Goal: Task Accomplishment & Management: Complete application form

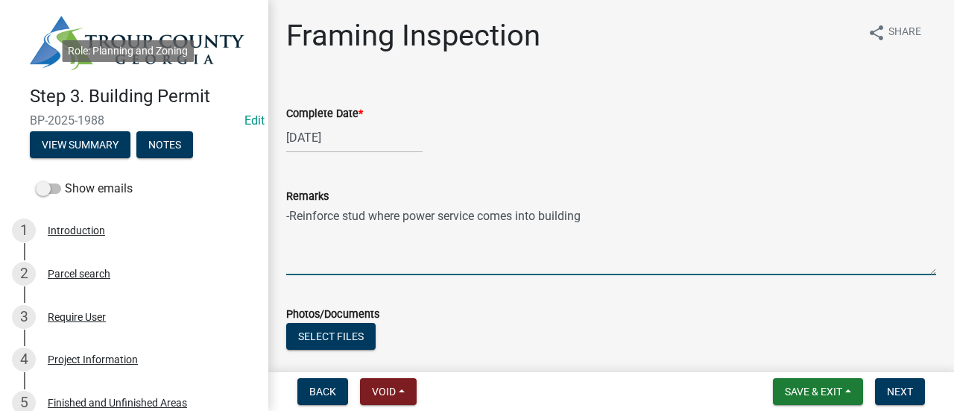
scroll to position [1937, 0]
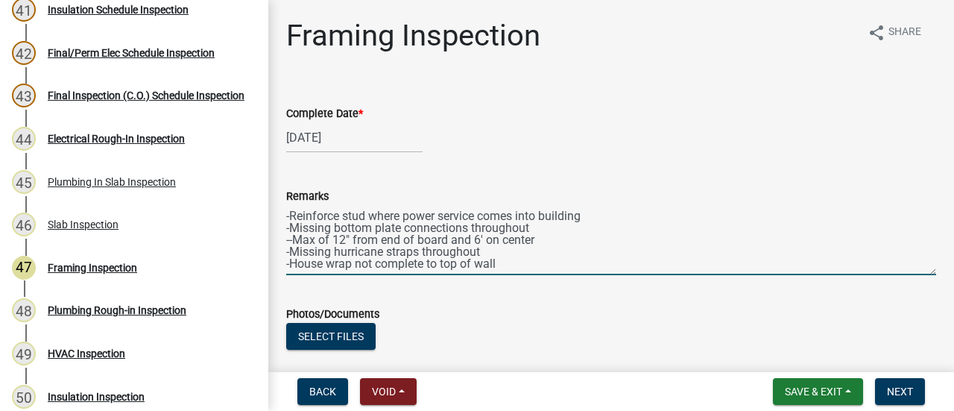
type textarea "-Reinforce stud where power service comes into building -Missing bottom plate c…"
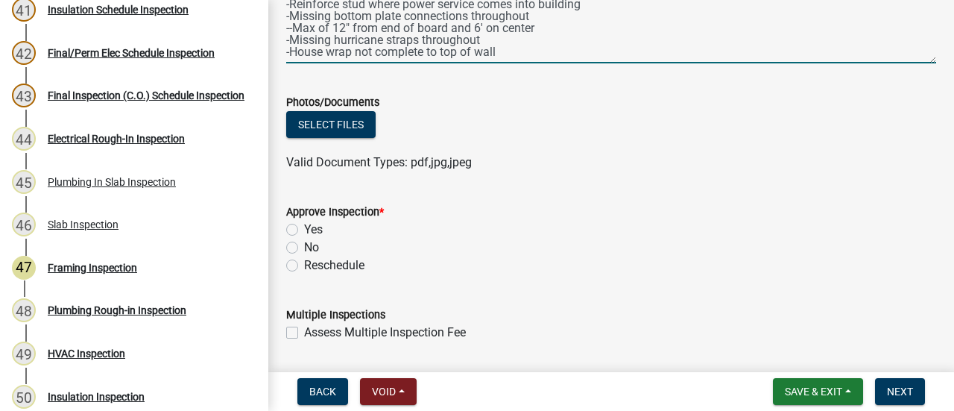
scroll to position [224, 0]
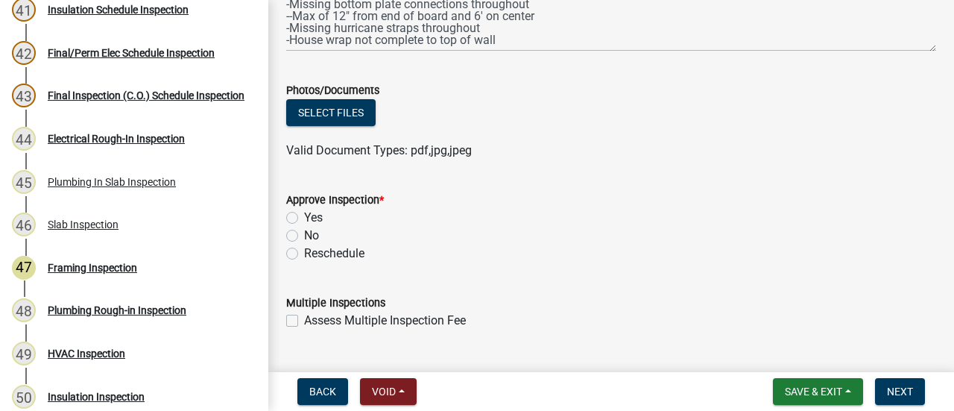
click at [304, 235] on label "No" at bounding box center [311, 235] width 15 height 18
click at [304, 235] on input "No" at bounding box center [309, 231] width 10 height 10
radio input "true"
click at [718, 224] on div "Yes" at bounding box center [611, 218] width 650 height 18
drag, startPoint x: 827, startPoint y: 230, endPoint x: 908, endPoint y: 392, distance: 180.9
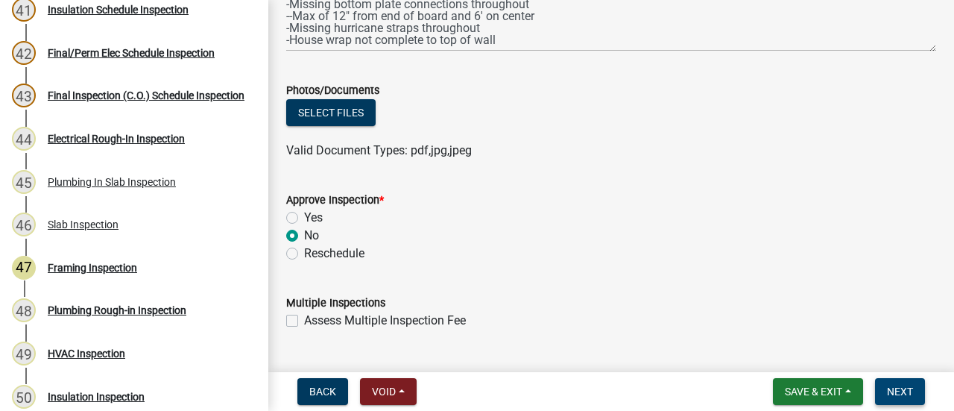
click at [827, 230] on div "No" at bounding box center [611, 235] width 650 height 18
click at [898, 393] on span "Next" at bounding box center [900, 391] width 26 height 12
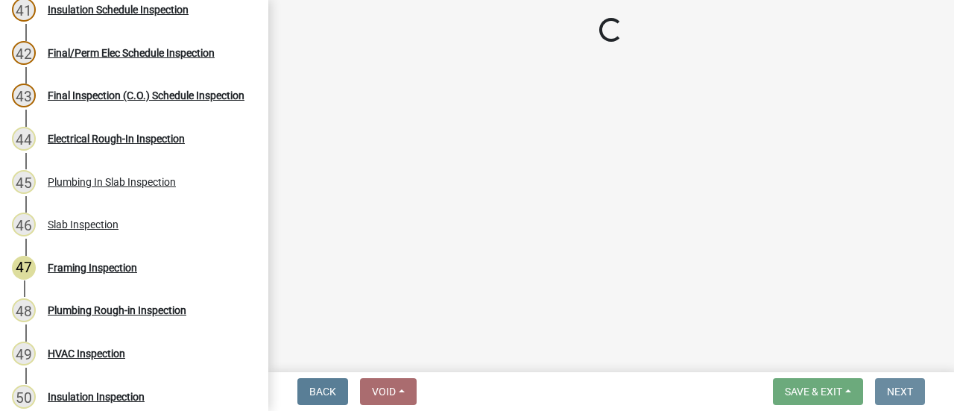
scroll to position [0, 0]
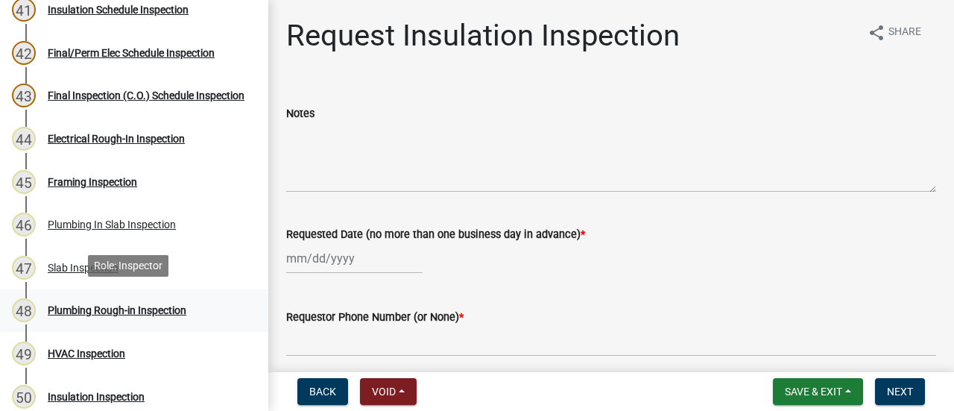
click at [122, 305] on div "Plumbing Rough-in Inspection" at bounding box center [117, 310] width 139 height 10
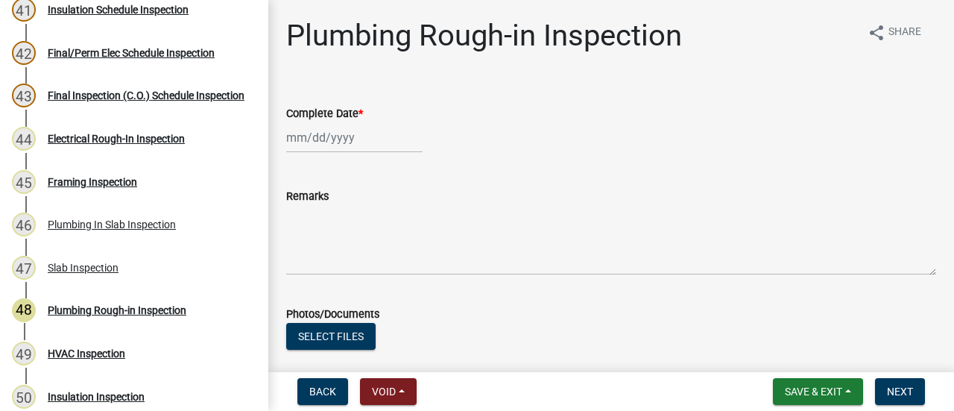
click at [331, 148] on div at bounding box center [354, 137] width 136 height 31
select select "9"
select select "2025"
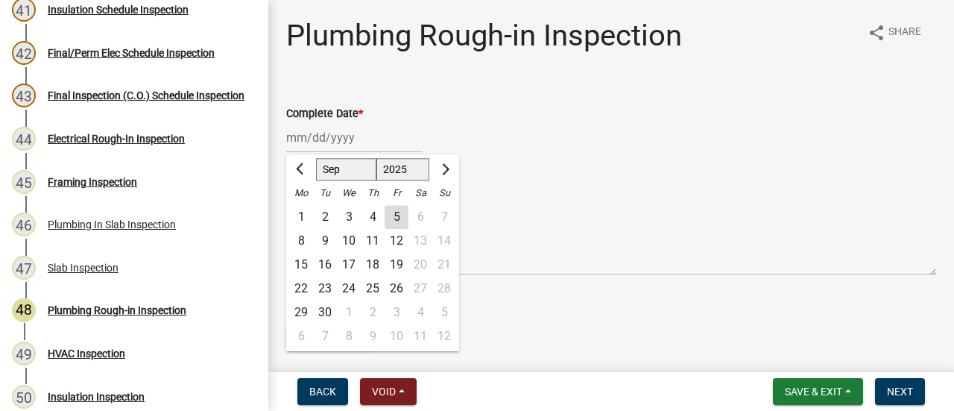
click at [399, 213] on div "5" at bounding box center [396, 217] width 24 height 24
type input "[DATE]"
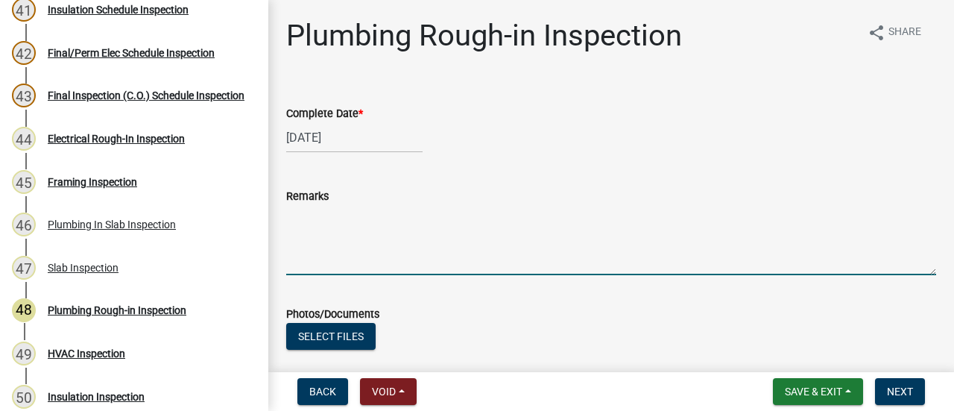
click at [399, 213] on textarea "Remarks" at bounding box center [611, 240] width 650 height 70
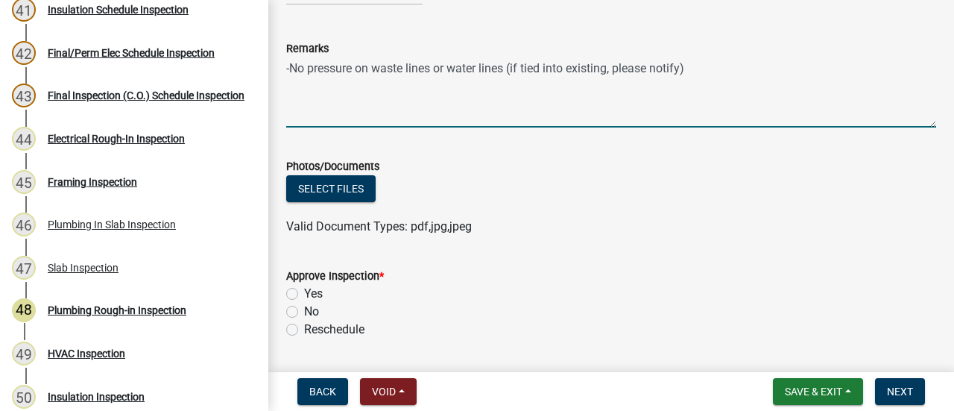
scroll to position [149, 0]
drag, startPoint x: 686, startPoint y: 72, endPoint x: 511, endPoint y: 92, distance: 176.2
click at [511, 92] on textarea "-No pressure on waste lines or water lines (if tied into existing, please let u…" at bounding box center [611, 91] width 650 height 70
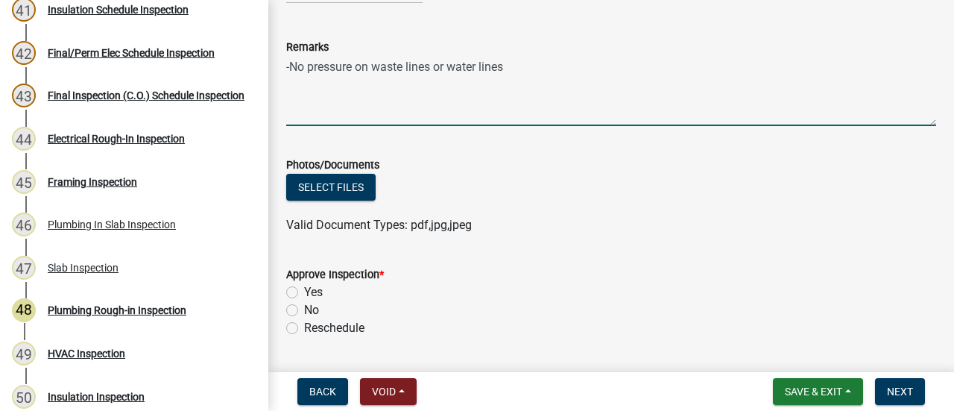
type textarea "-No pressure on waste lines or water lines"
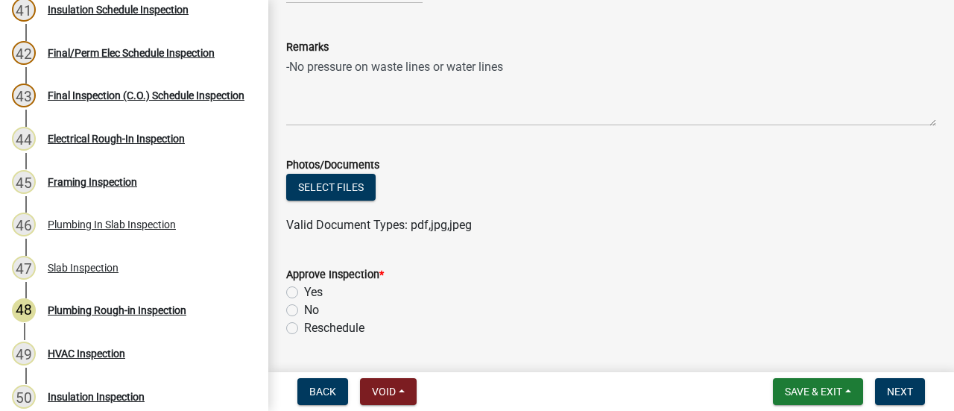
drag, startPoint x: 283, startPoint y: 299, endPoint x: 292, endPoint y: 309, distance: 13.2
click at [283, 300] on div "Approve Inspection * Yes No Reschedule" at bounding box center [611, 291] width 672 height 89
click at [304, 309] on label "No" at bounding box center [311, 310] width 15 height 18
click at [304, 309] on input "No" at bounding box center [309, 306] width 10 height 10
radio input "true"
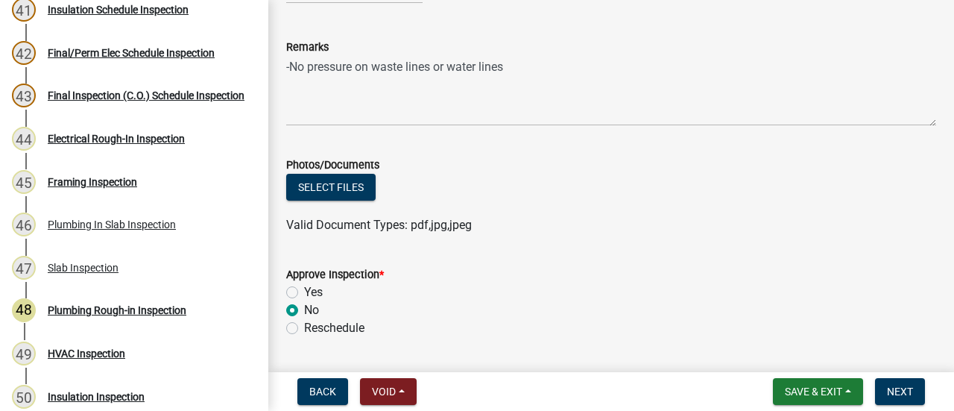
drag, startPoint x: 614, startPoint y: 294, endPoint x: 840, endPoint y: 260, distance: 228.3
click at [629, 291] on div "Yes" at bounding box center [611, 292] width 650 height 18
drag, startPoint x: 840, startPoint y: 260, endPoint x: 881, endPoint y: 291, distance: 51.0
click at [846, 260] on form "Approve Inspection * Yes No Reschedule" at bounding box center [611, 291] width 650 height 89
click at [903, 386] on span "Next" at bounding box center [900, 391] width 26 height 12
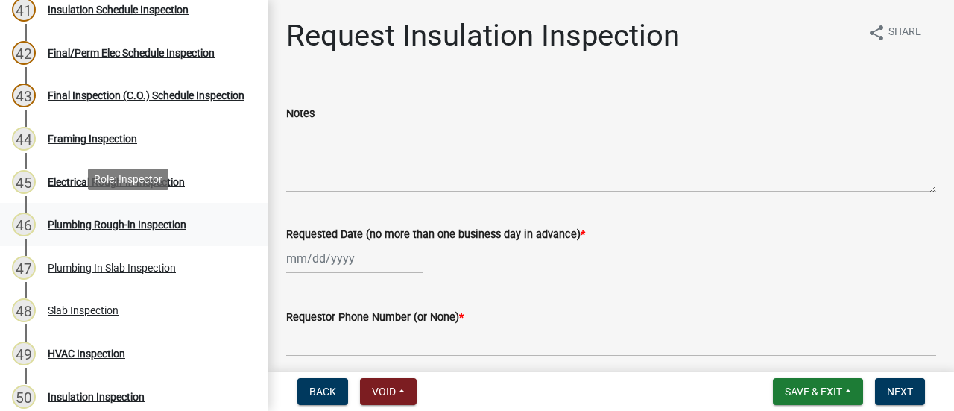
scroll to position [2012, 0]
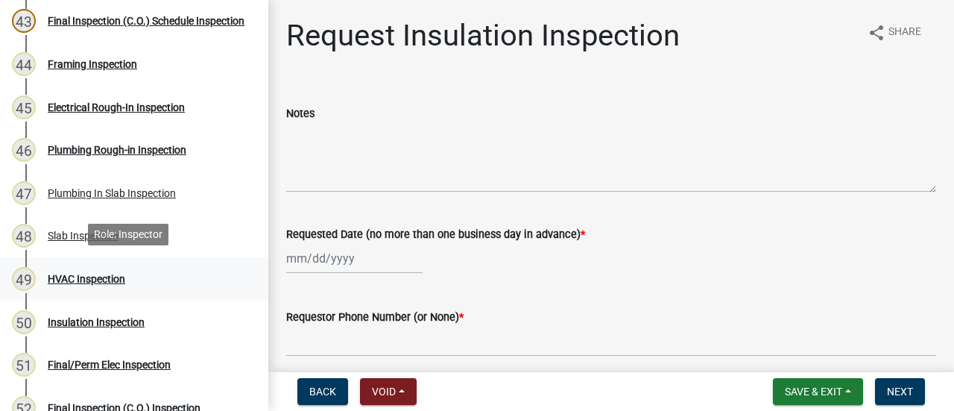
click at [90, 273] on div "HVAC Inspection" at bounding box center [86, 278] width 77 height 10
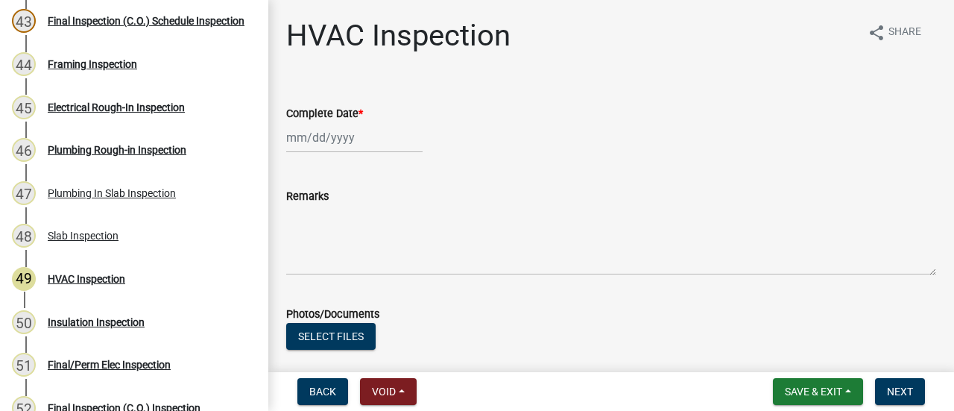
select select "9"
select select "2025"
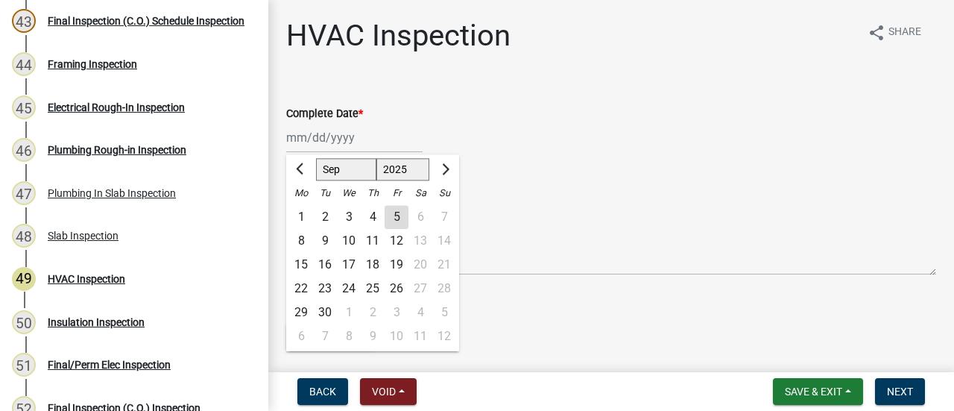
click at [313, 136] on div "[PERSON_NAME] Feb Mar Apr [PERSON_NAME][DATE] Oct Nov [DATE] 1526 1527 1528 152…" at bounding box center [354, 137] width 136 height 31
click at [405, 209] on div "5" at bounding box center [396, 217] width 24 height 24
type input "[DATE]"
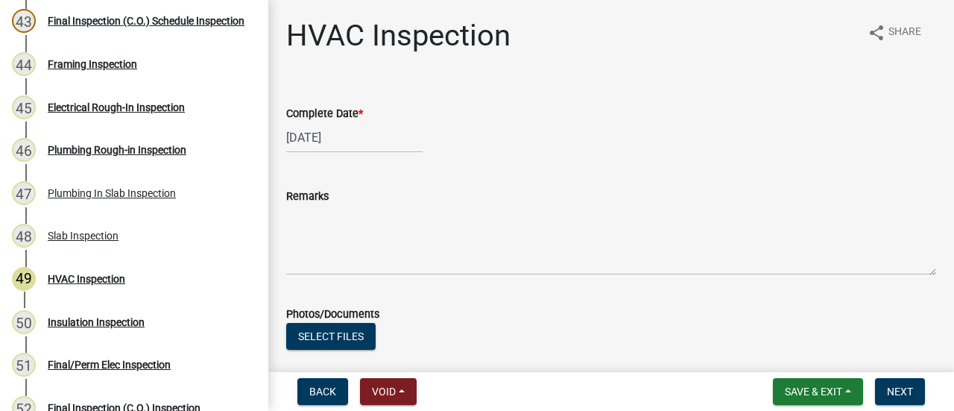
click at [399, 204] on div "Remarks" at bounding box center [611, 196] width 650 height 18
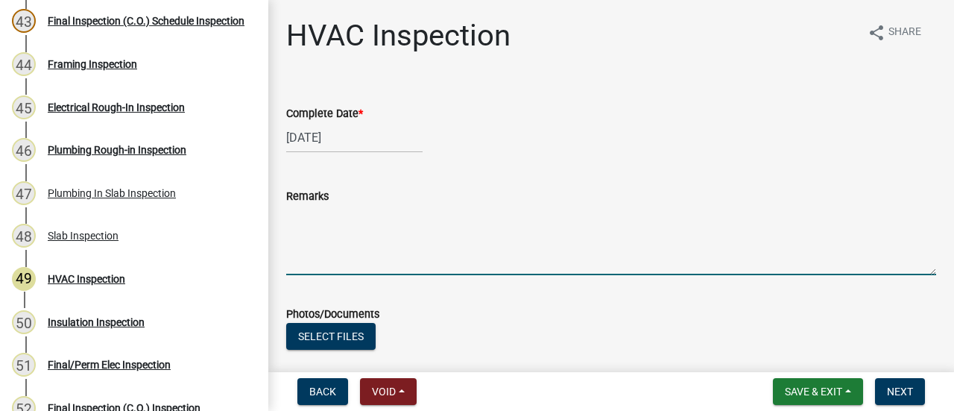
click at [397, 221] on textarea "Remarks" at bounding box center [611, 240] width 650 height 70
type textarea "-Exhaust vent lines not complete to outside of structure"
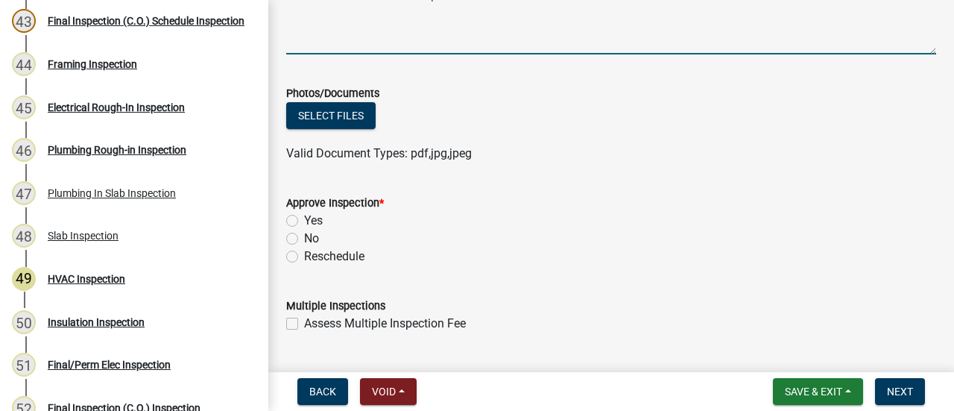
scroll to position [224, 0]
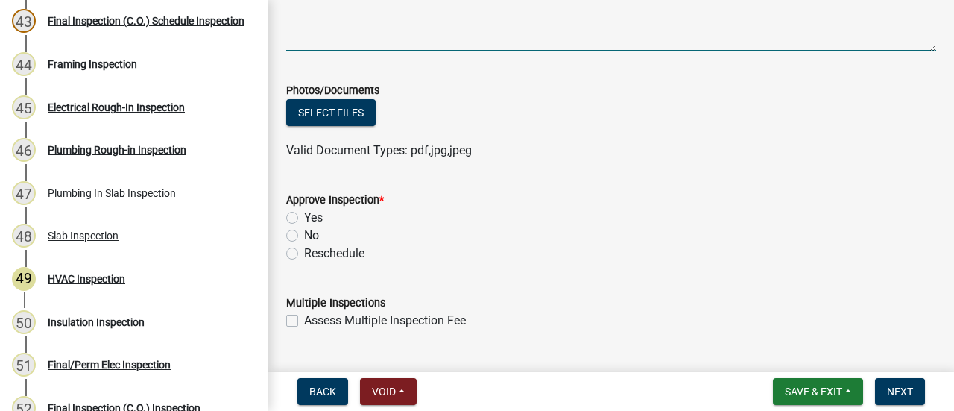
click at [304, 236] on label "No" at bounding box center [311, 235] width 15 height 18
click at [304, 236] on input "No" at bounding box center [309, 231] width 10 height 10
radio input "true"
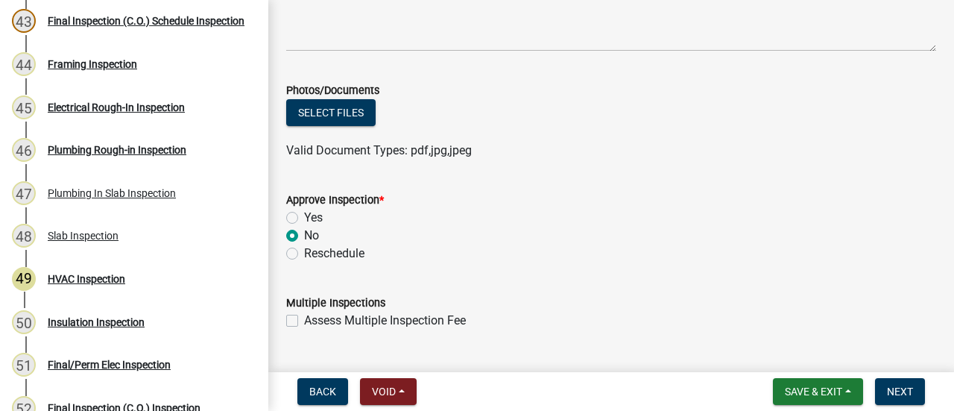
drag, startPoint x: 636, startPoint y: 210, endPoint x: 761, endPoint y: 226, distance: 126.2
click at [663, 215] on div "Yes" at bounding box center [611, 218] width 650 height 18
drag, startPoint x: 793, startPoint y: 232, endPoint x: 800, endPoint y: 236, distance: 8.3
click at [794, 233] on div "No" at bounding box center [611, 235] width 650 height 18
click at [890, 387] on span "Next" at bounding box center [900, 391] width 26 height 12
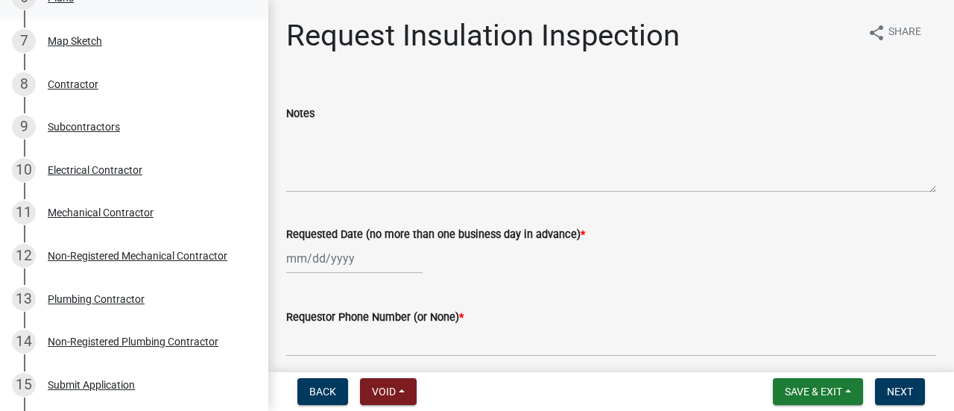
scroll to position [0, 0]
